Goal: Information Seeking & Learning: Learn about a topic

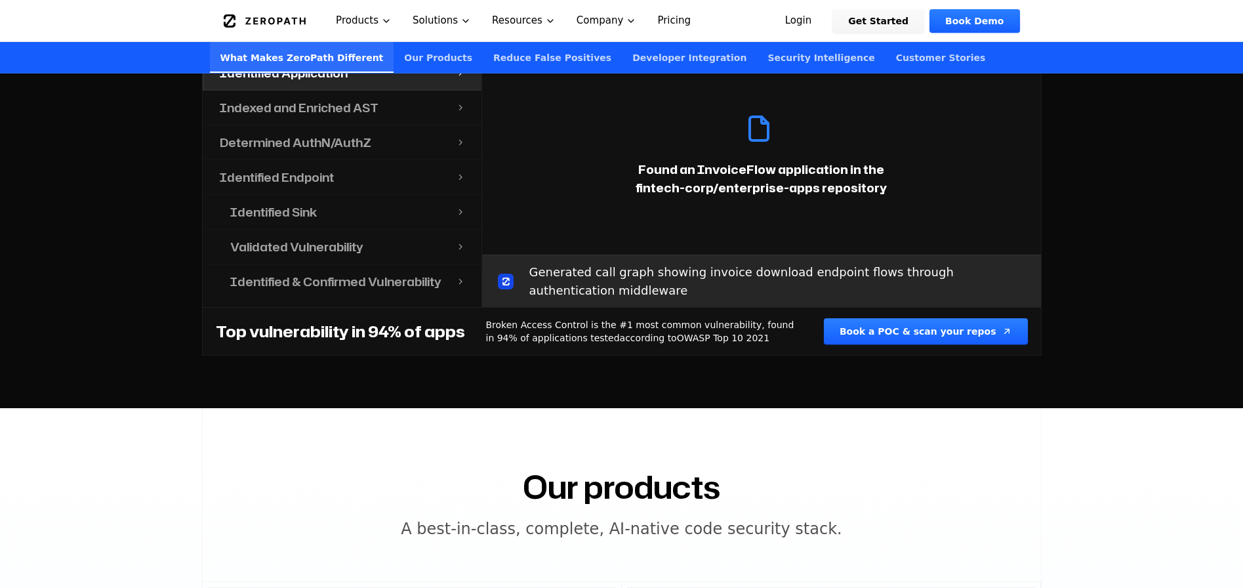
scroll to position [1452, 0]
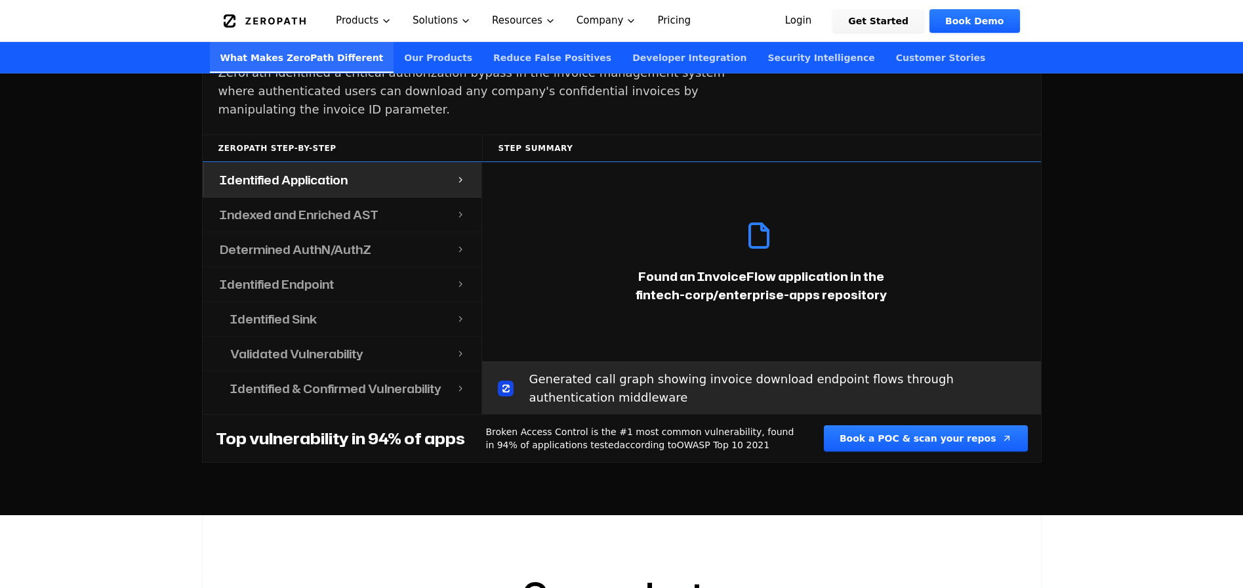
click at [285, 207] on div "Indexed and Enriched AST" at bounding box center [330, 214] width 252 height 34
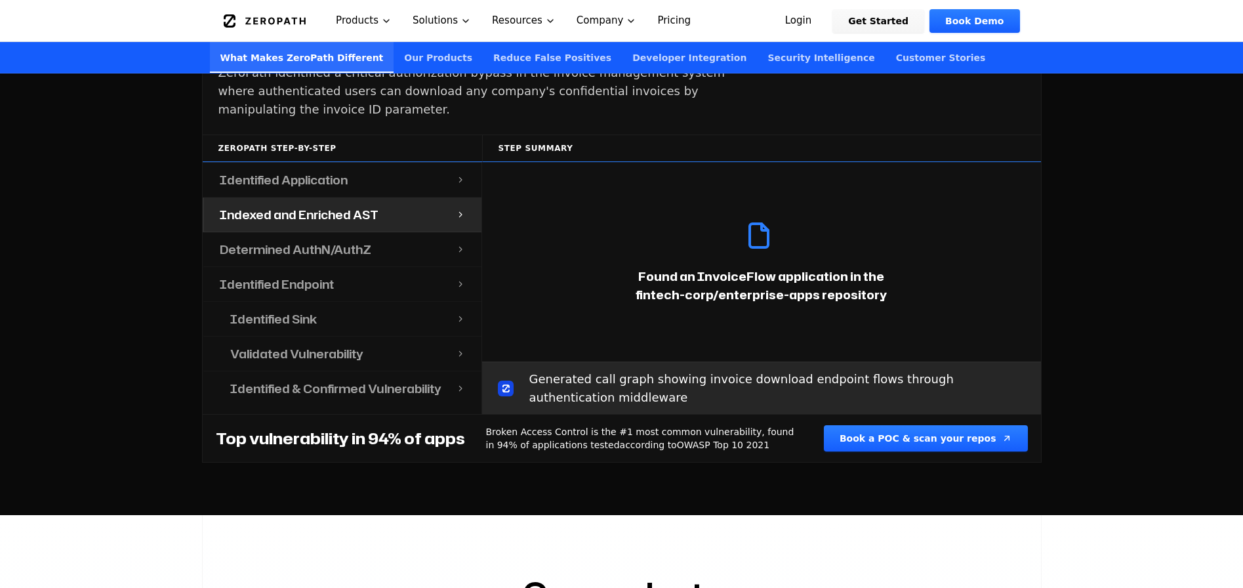
click at [285, 205] on h4 "Indexed and Enriched AST" at bounding box center [299, 214] width 159 height 18
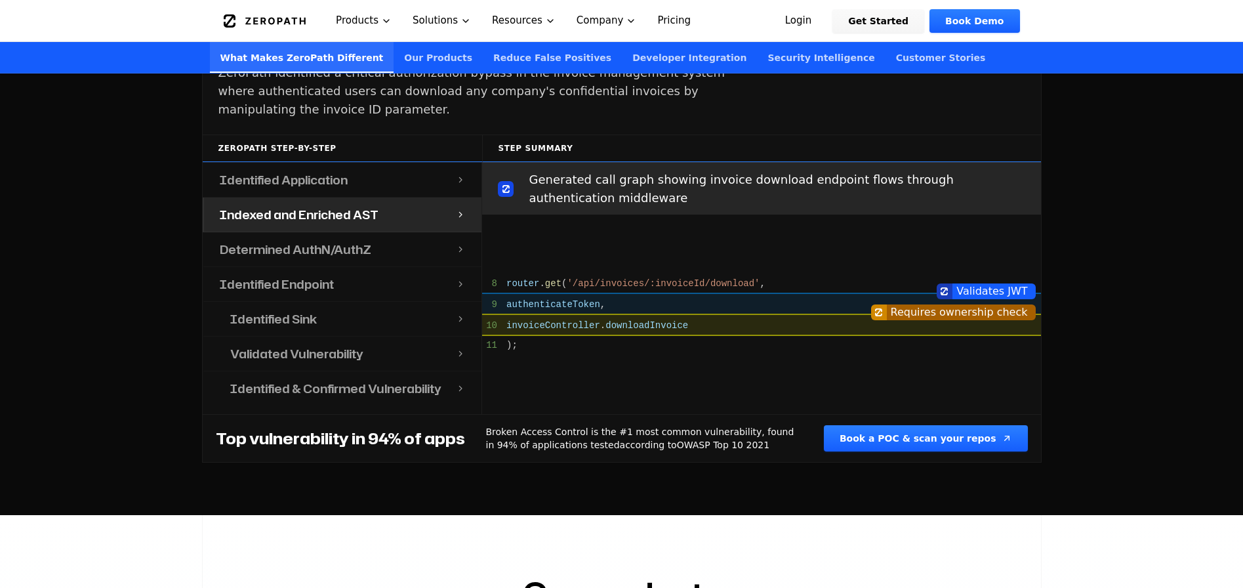
click at [280, 240] on h4 "Determined AuthN/AuthZ" at bounding box center [295, 249] width 151 height 18
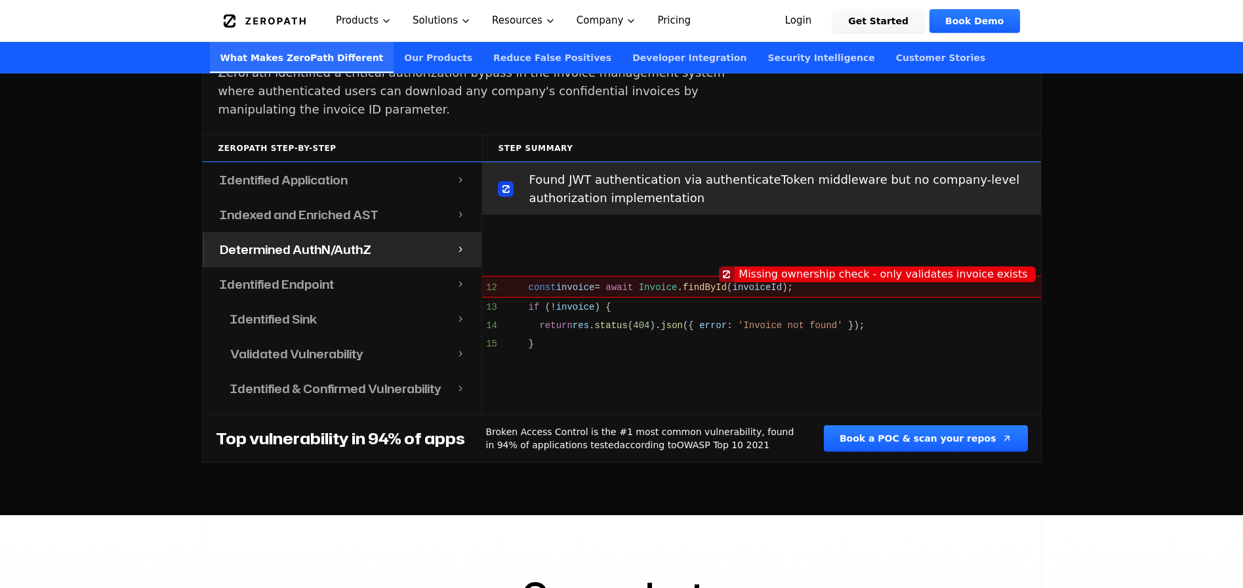
click at [277, 275] on h4 "Identified Endpoint" at bounding box center [277, 284] width 114 height 18
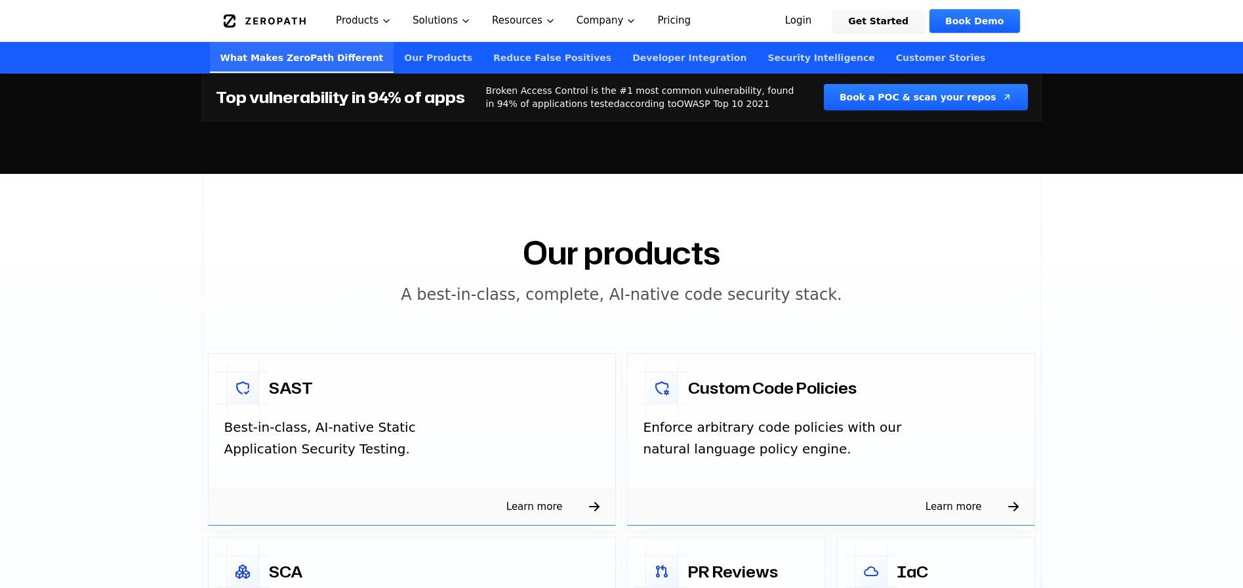
scroll to position [2157, 0]
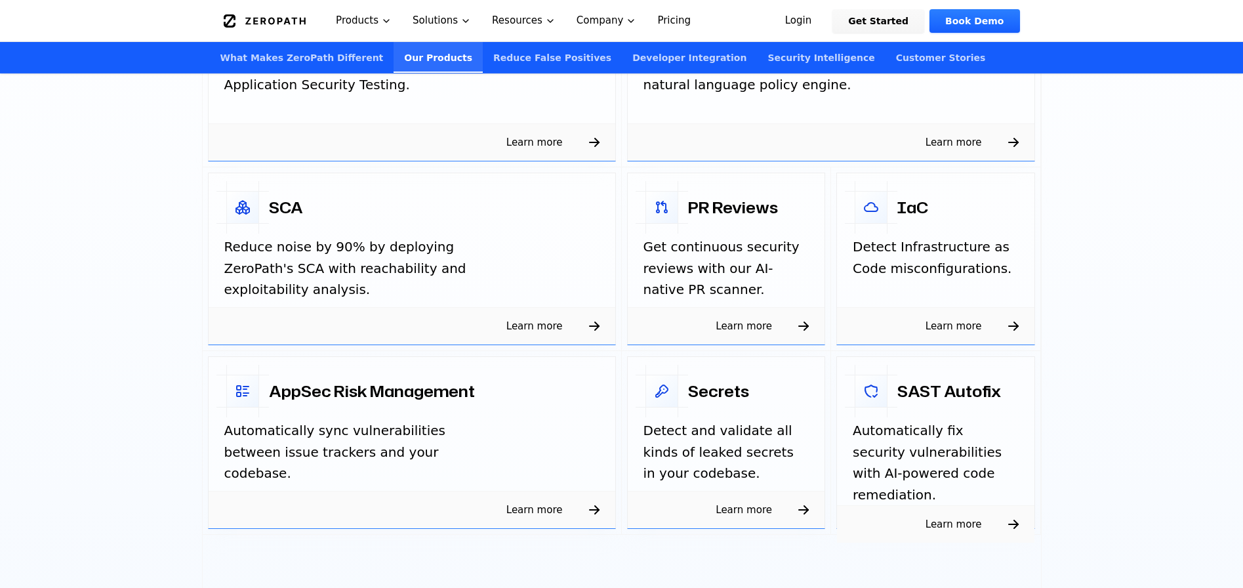
click at [218, 327] on link "SCA Reduce noise by 90% by deploying ZeroPath's SCA with reachability and explo…" at bounding box center [412, 259] width 419 height 184
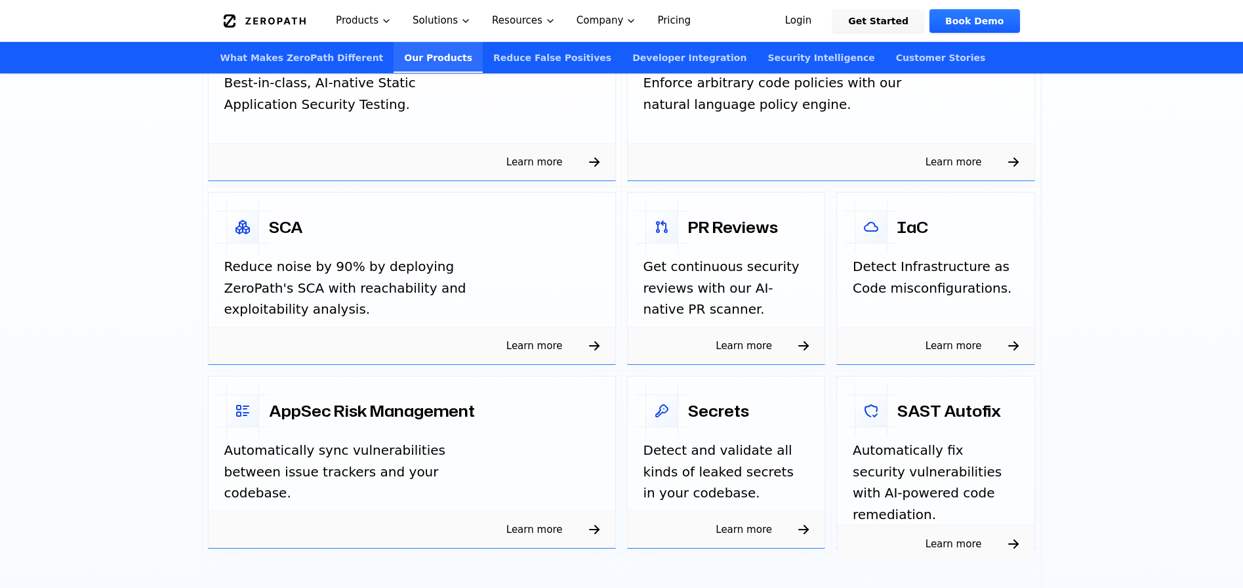
scroll to position [2031, 0]
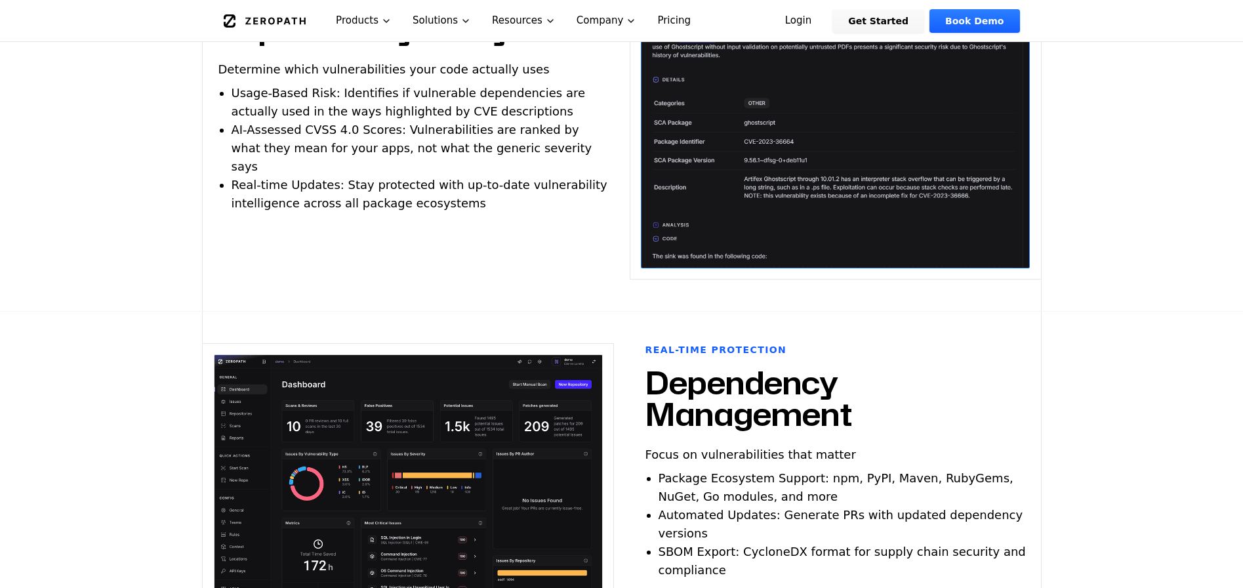
scroll to position [1220, 0]
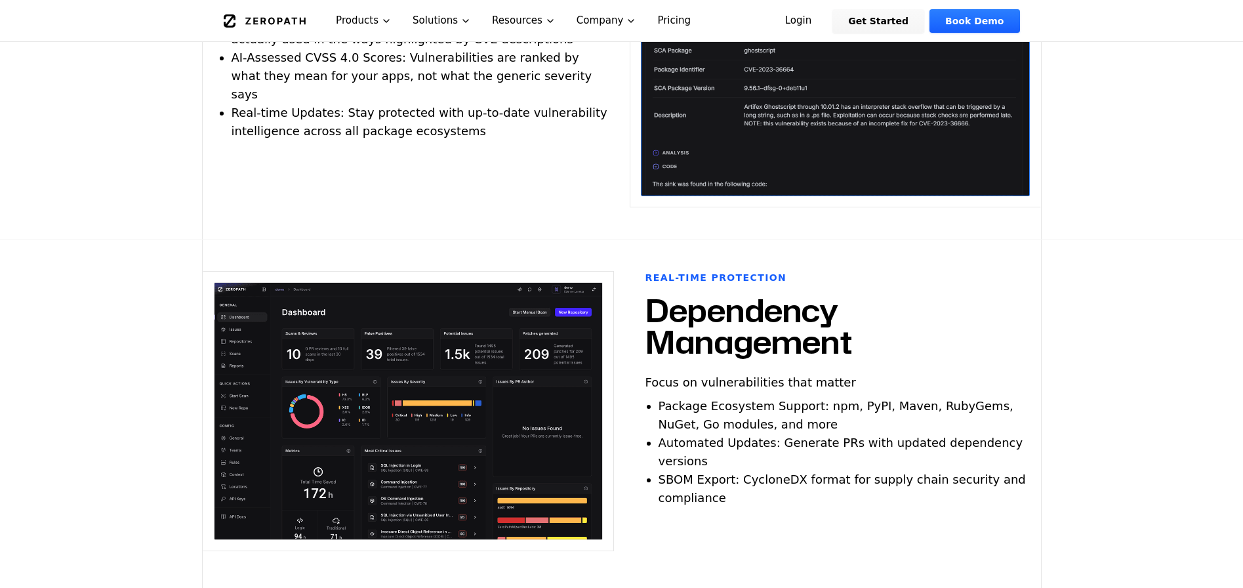
click at [713, 299] on h2 "Dependency Management" at bounding box center [835, 325] width 380 height 63
click at [711, 271] on h6 "Real-time Protection" at bounding box center [716, 277] width 142 height 13
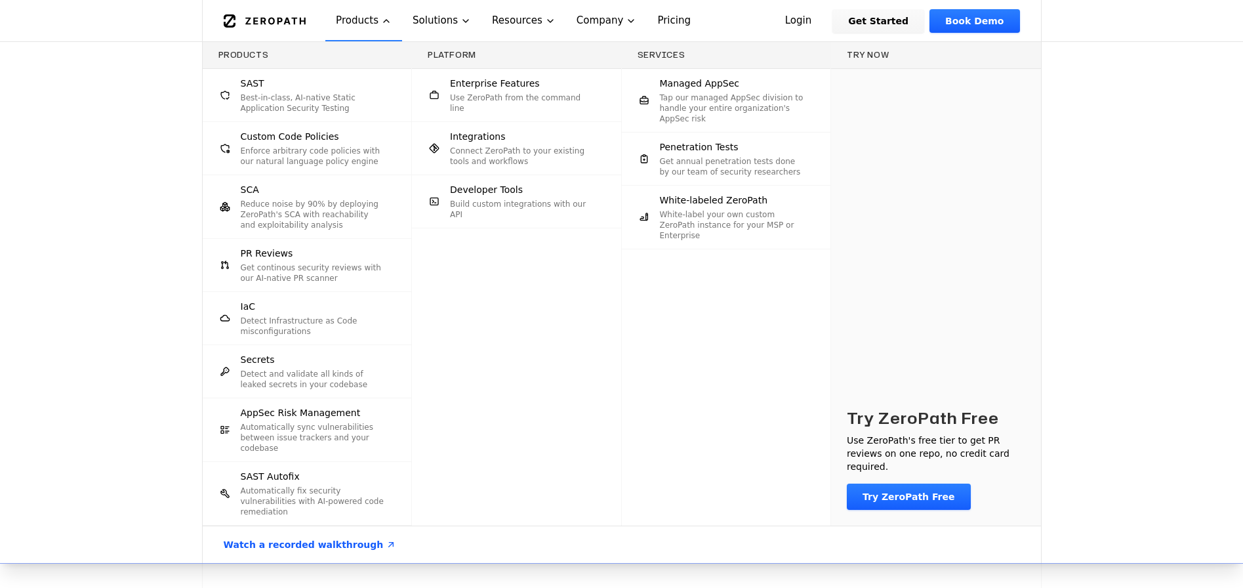
scroll to position [146, 0]
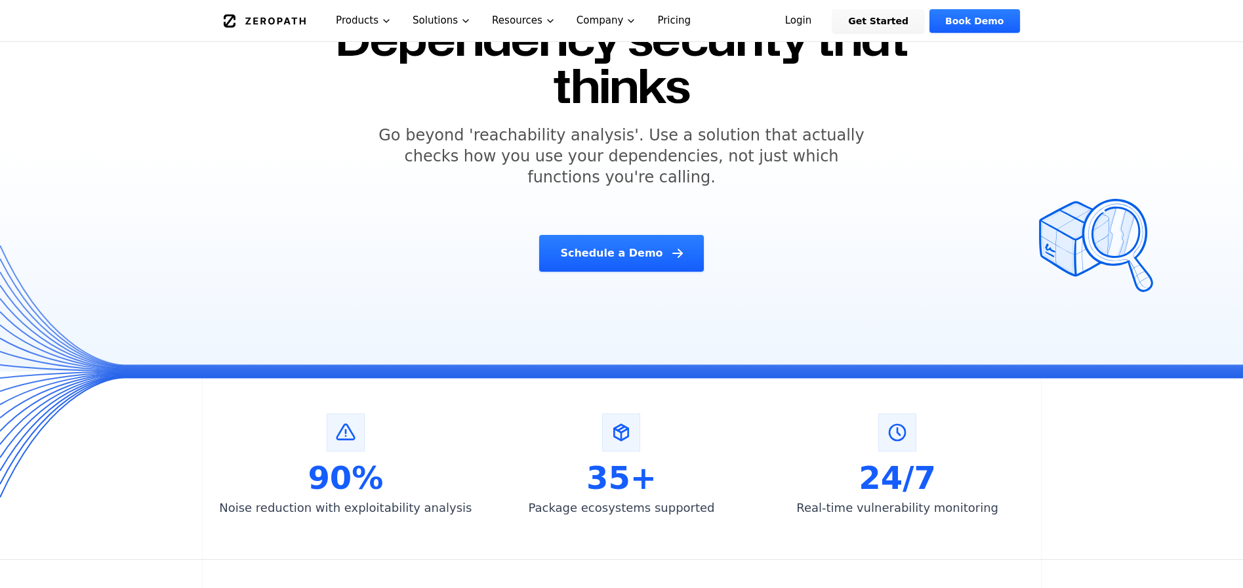
click at [332, 235] on div "Schedule a Demo" at bounding box center [622, 253] width 640 height 37
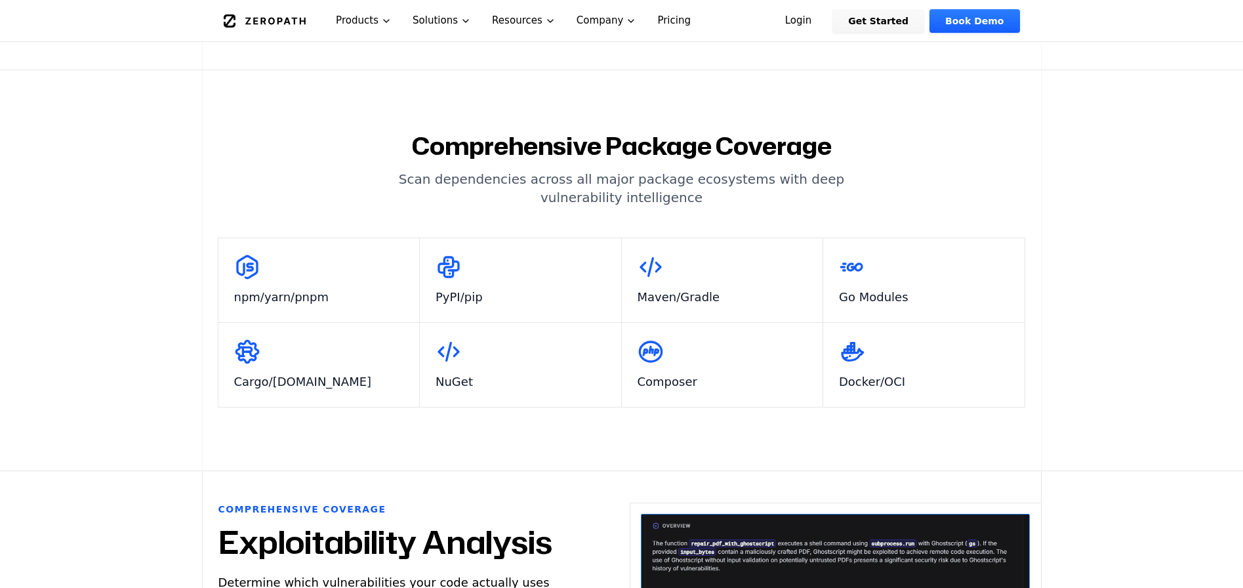
scroll to position [271, 0]
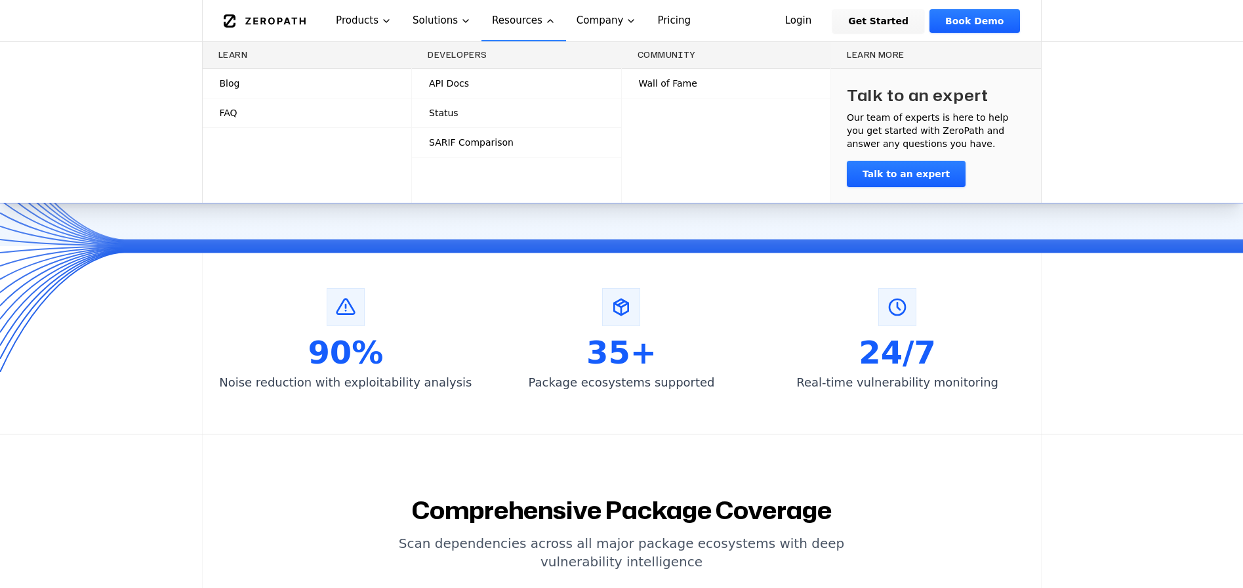
click at [271, 111] on link "FAQ" at bounding box center [307, 112] width 209 height 29
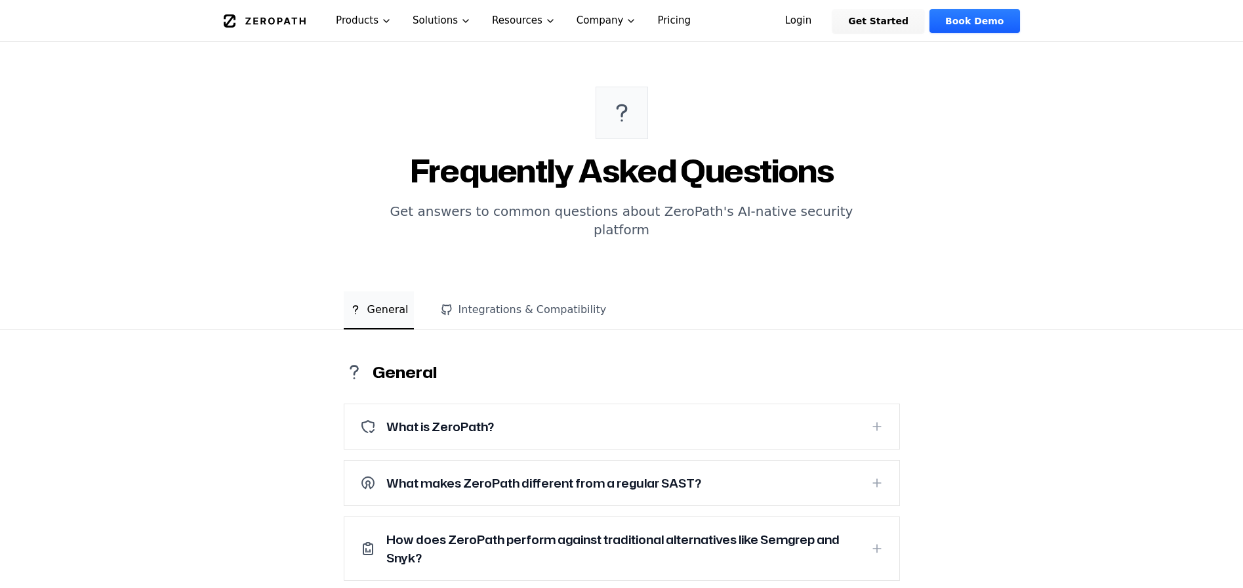
scroll to position [128, 0]
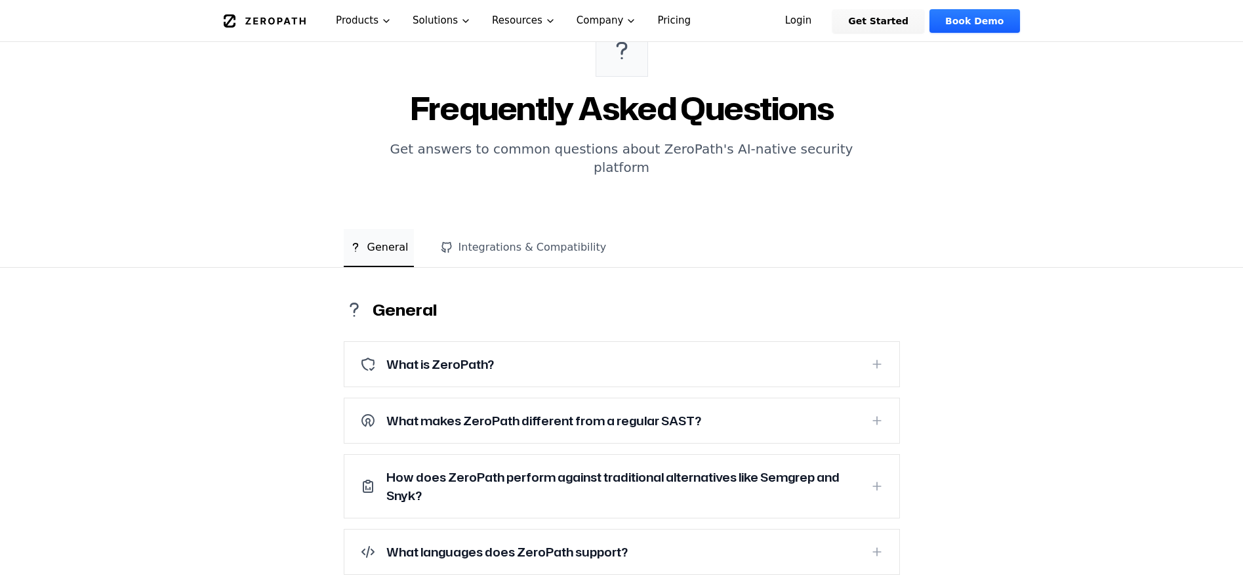
click at [538, 411] on h3 "What makes ZeroPath different from a regular SAST?" at bounding box center [543, 420] width 315 height 18
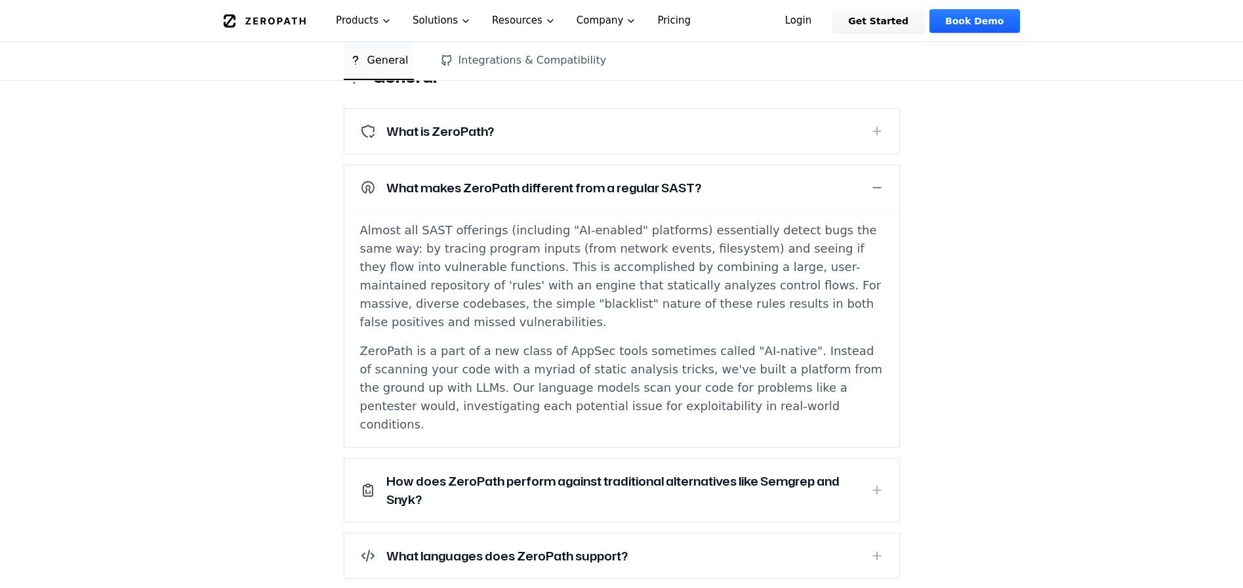
scroll to position [382, 0]
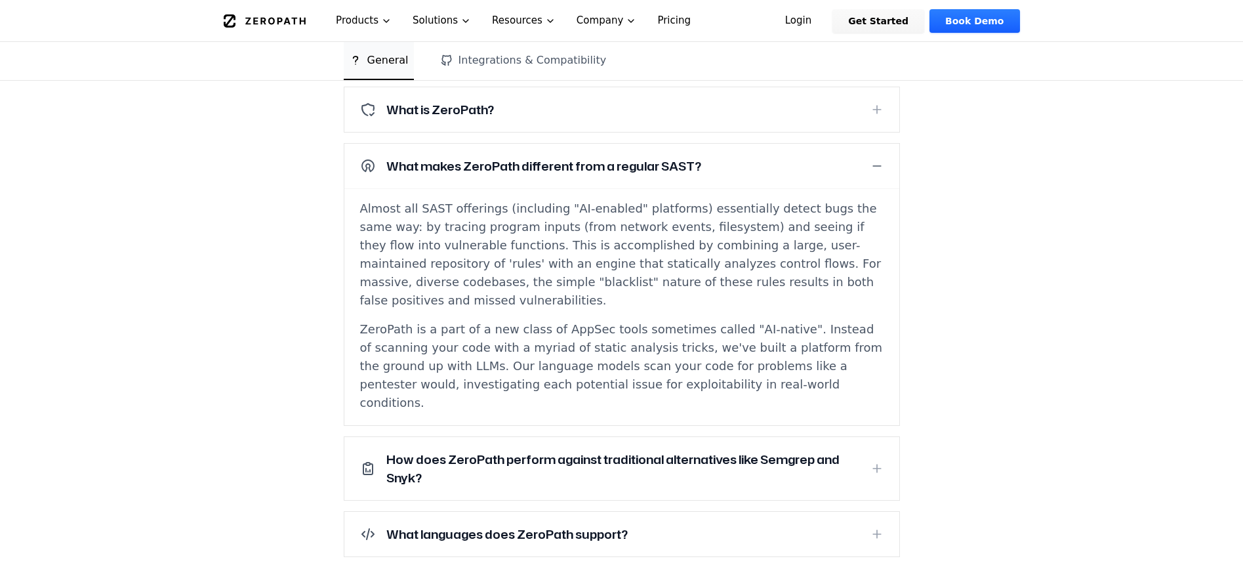
click at [532, 450] on h3 "How does ZeroPath perform against traditional alternatives like Semgrep and Sny…" at bounding box center [622, 468] width 473 height 37
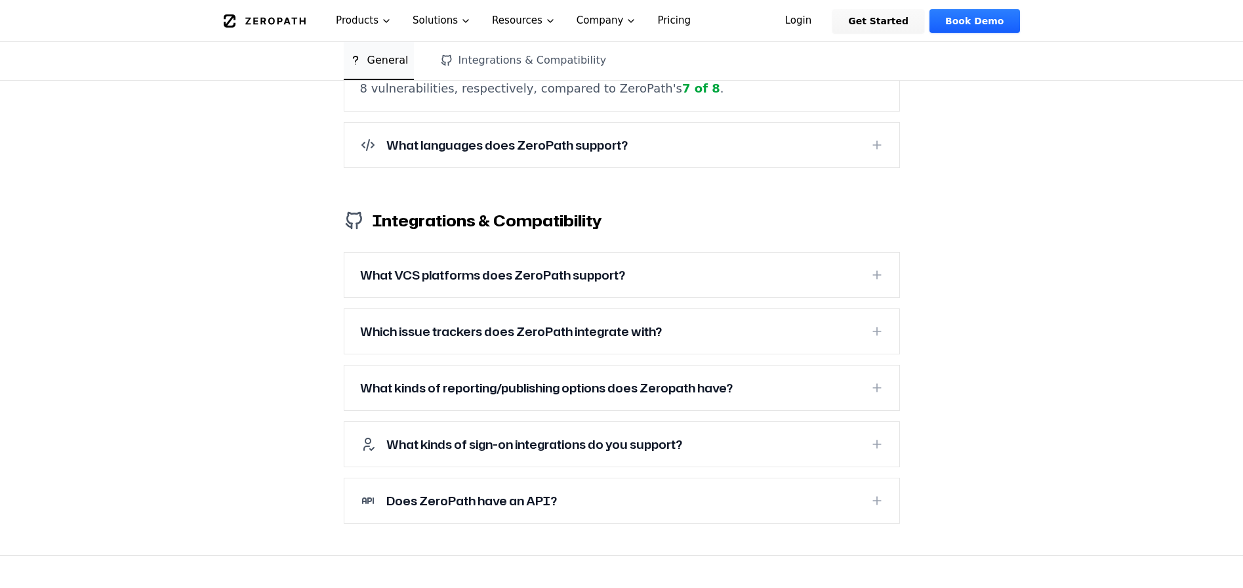
scroll to position [956, 0]
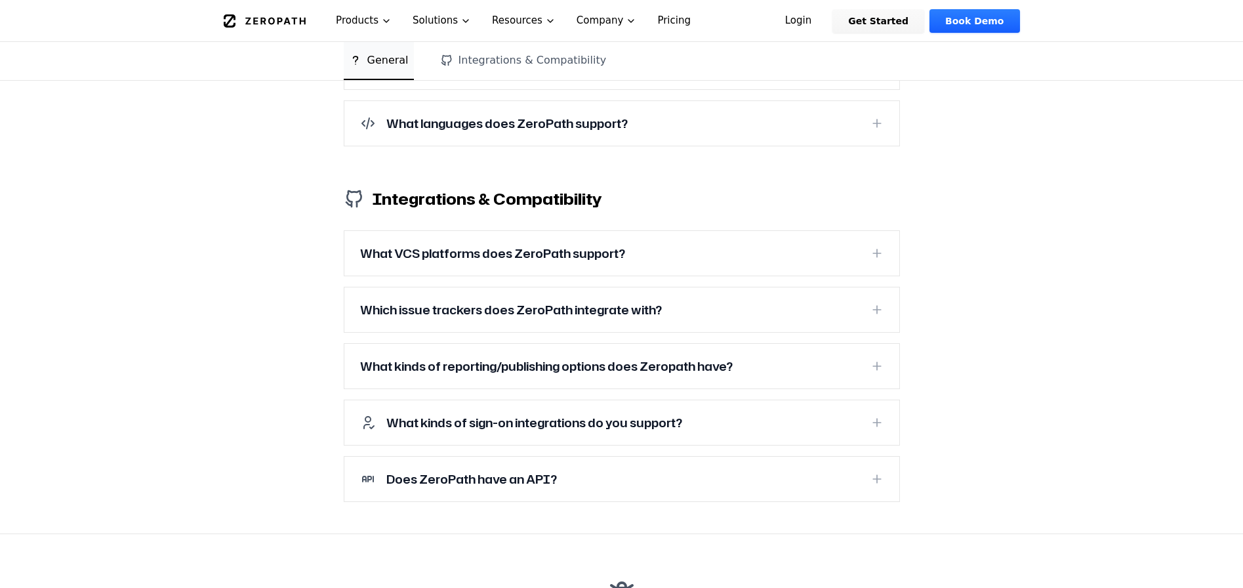
click at [442, 413] on h3 "What kinds of sign-on integrations do you support?" at bounding box center [534, 422] width 296 height 18
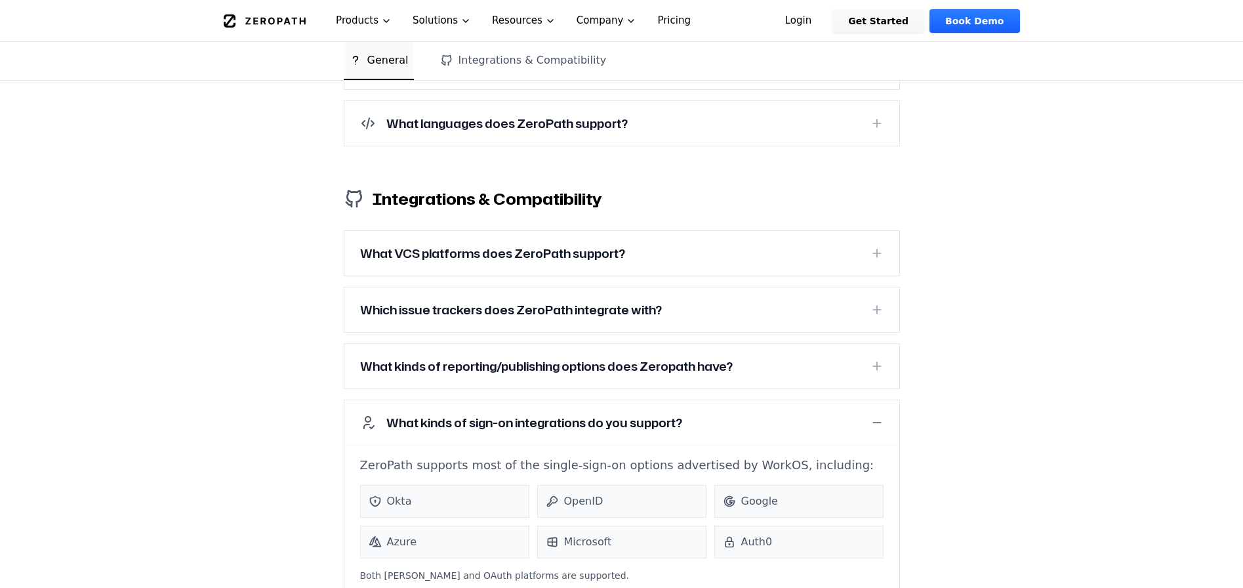
click at [442, 357] on h3 "What kinds of reporting/publishing options does Zeropath have?" at bounding box center [546, 366] width 372 height 18
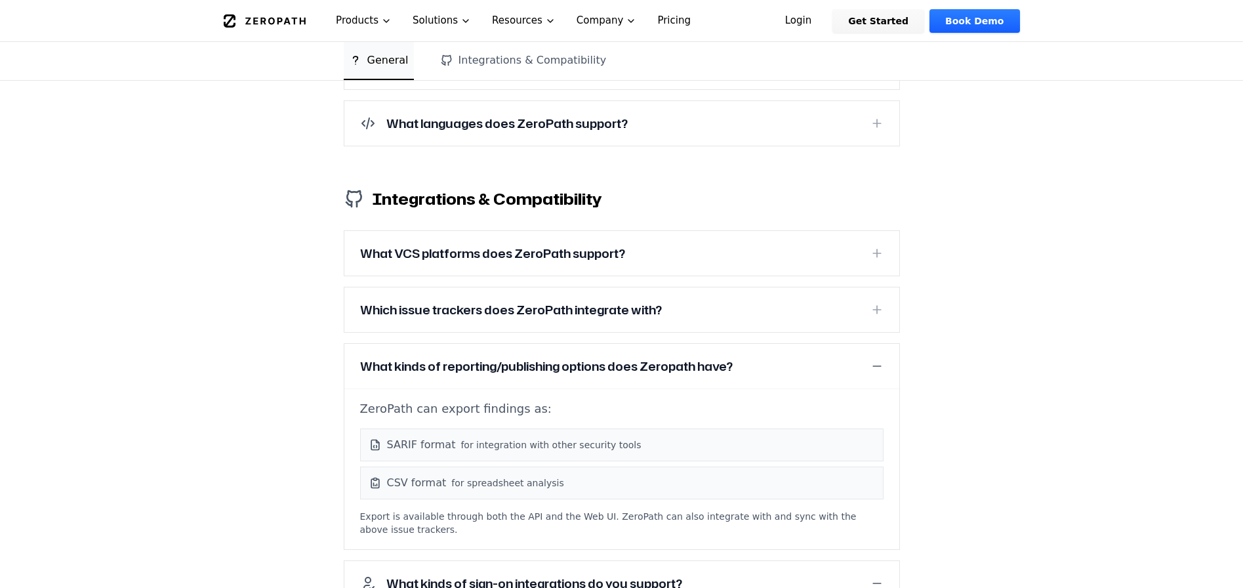
click at [440, 300] on h3 "Which issue trackers does ZeroPath integrate with?" at bounding box center [511, 309] width 302 height 18
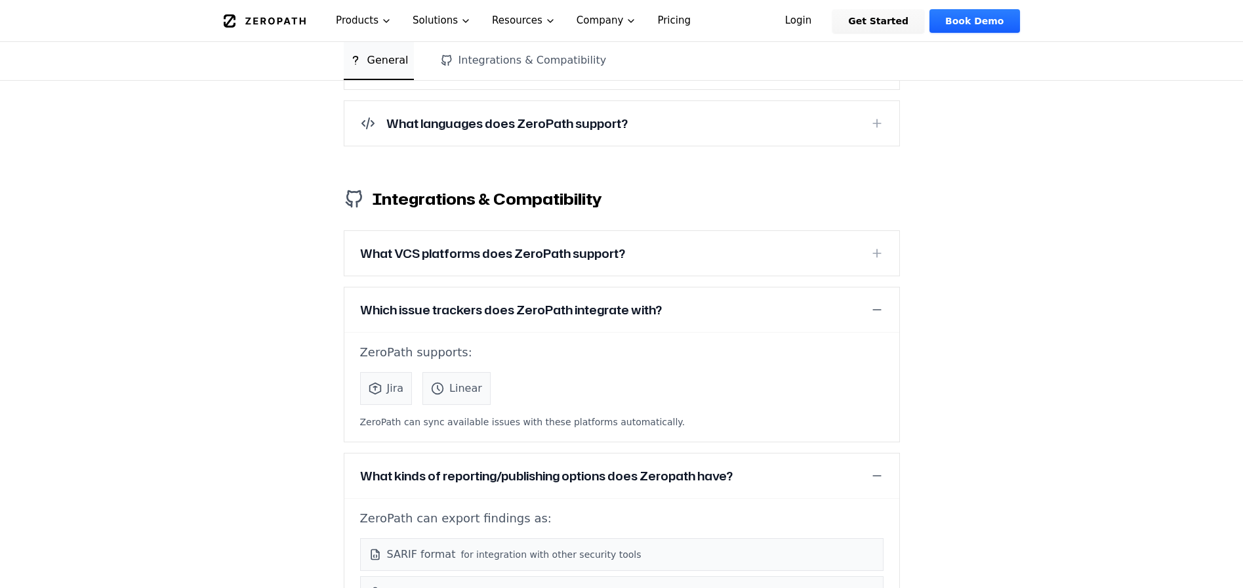
click at [440, 244] on h3 "What VCS platforms does ZeroPath support?" at bounding box center [492, 253] width 265 height 18
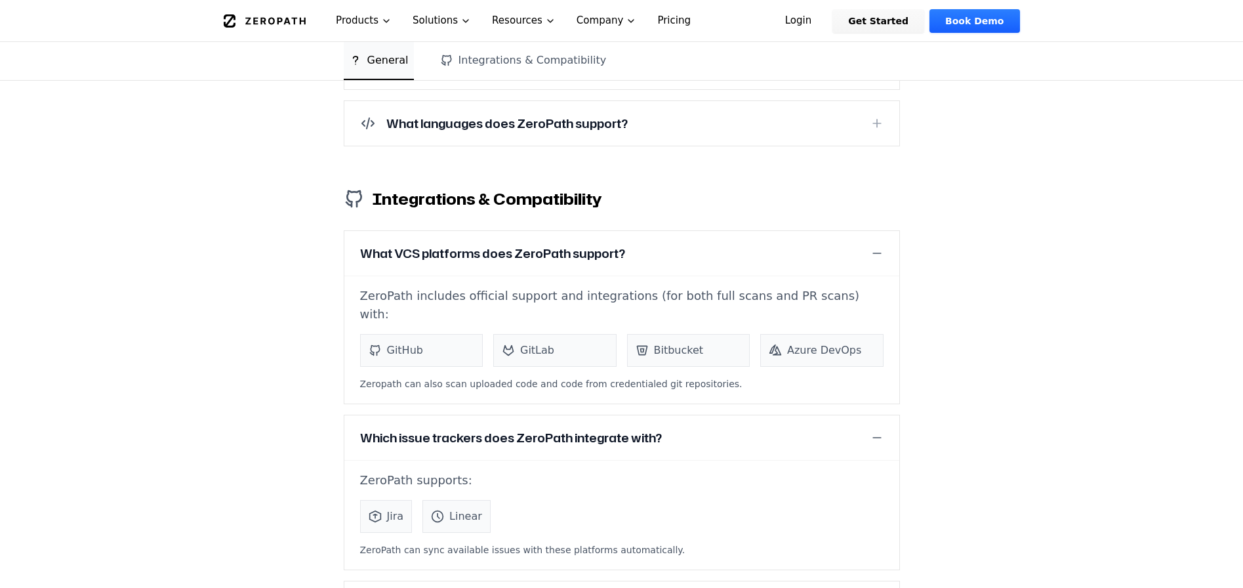
click at [310, 425] on section "General What is ZeroPath? ZeroPath is the first AI-native platform for detectin…" at bounding box center [621, 260] width 1243 height 1642
